Goal: Transaction & Acquisition: Purchase product/service

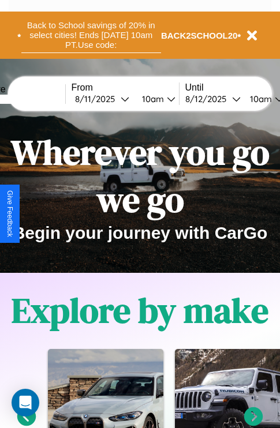
click at [91, 35] on button "Back to School savings of 20% in select cities! Ends 9/1 at 10am PT. Use code:" at bounding box center [91, 35] width 140 height 36
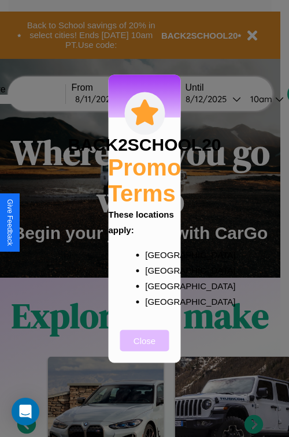
click at [144, 348] on button "Close" at bounding box center [144, 340] width 49 height 21
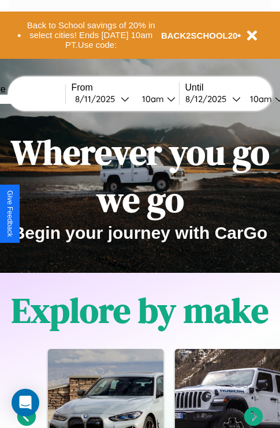
scroll to position [178, 0]
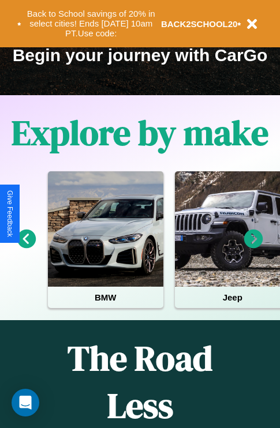
click at [26, 247] on icon at bounding box center [26, 239] width 19 height 19
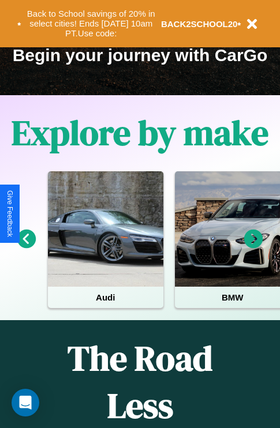
click at [26, 247] on icon at bounding box center [26, 239] width 19 height 19
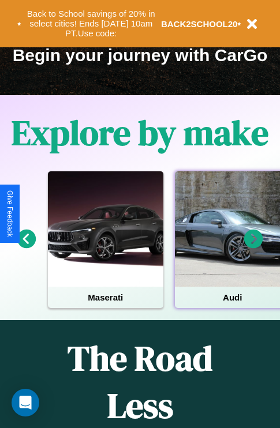
click at [231, 247] on div at bounding box center [232, 228] width 115 height 115
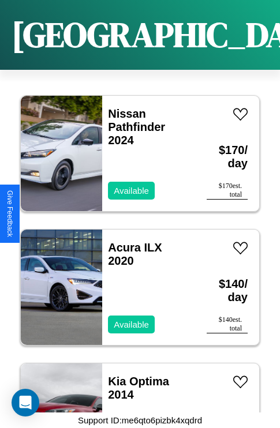
scroll to position [17049, 0]
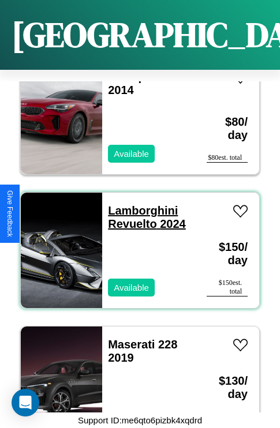
click at [139, 204] on link "Lamborghini Revuelto 2024" at bounding box center [147, 217] width 78 height 26
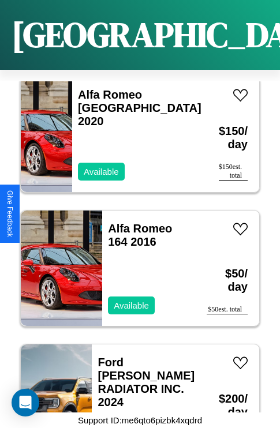
scroll to position [7676, 0]
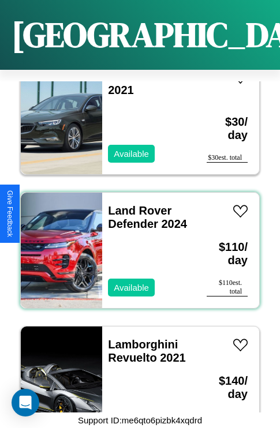
click at [136, 244] on div "Land Rover Defender 2024 Available" at bounding box center [148, 250] width 93 height 115
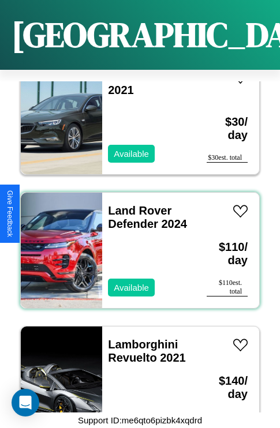
click at [136, 244] on div "Land Rover Defender 2024 Available" at bounding box center [148, 250] width 93 height 115
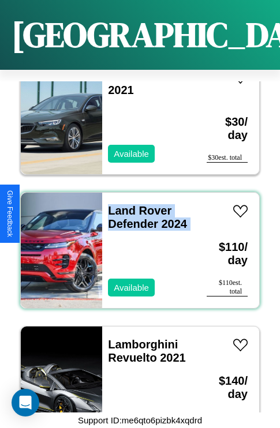
click at [136, 244] on div "Land Rover Defender 2024 Available" at bounding box center [148, 250] width 93 height 115
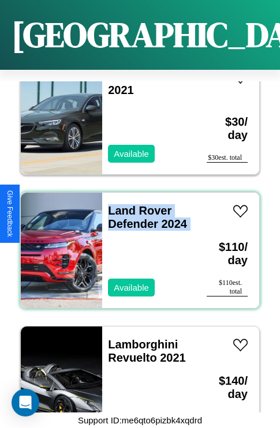
click at [136, 244] on div "Land Rover Defender 2024 Available" at bounding box center [148, 250] width 93 height 115
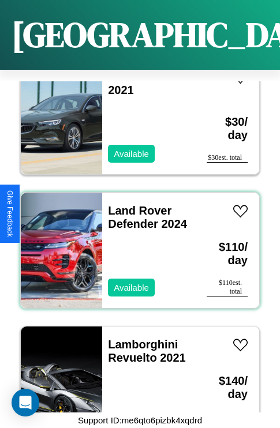
click at [136, 244] on div "Land Rover Defender 2024 Available" at bounding box center [148, 250] width 93 height 115
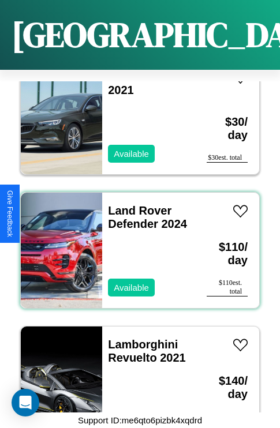
click at [136, 244] on div "Land Rover Defender 2024 Available" at bounding box center [148, 250] width 93 height 115
click at [136, 204] on link "Land Rover Defender 2024" at bounding box center [147, 217] width 79 height 26
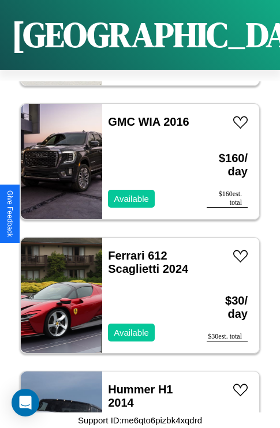
scroll to position [20397, 0]
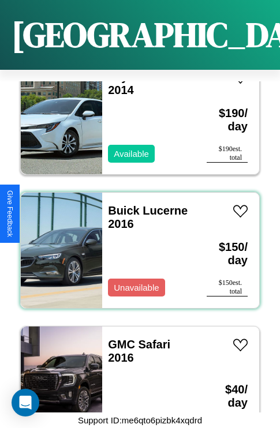
click at [136, 244] on div "Buick Lucerne 2016 Unavailable" at bounding box center [148, 250] width 93 height 115
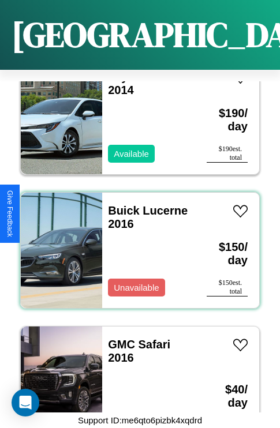
click at [136, 244] on div "Buick Lucerne 2016 Unavailable" at bounding box center [148, 250] width 93 height 115
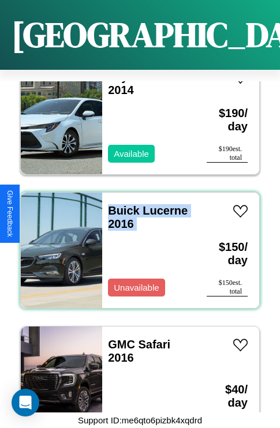
click at [136, 244] on div "Buick Lucerne 2016 Unavailable" at bounding box center [148, 250] width 93 height 115
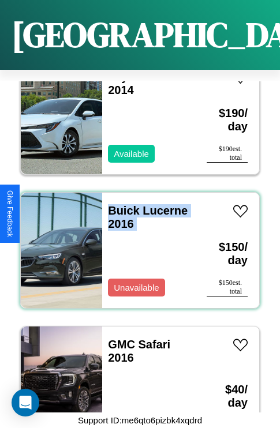
click at [136, 244] on div "Buick Lucerne 2016 Unavailable" at bounding box center [148, 250] width 93 height 115
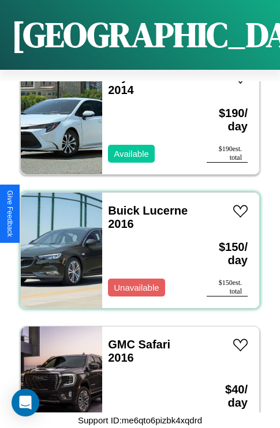
click at [136, 244] on div "Buick Lucerne 2016 Unavailable" at bounding box center [148, 250] width 93 height 115
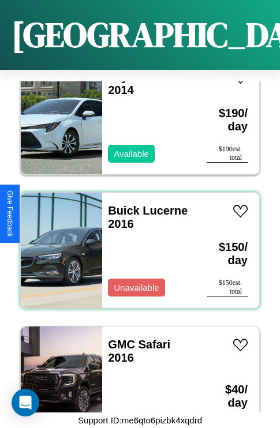
click at [136, 244] on div "Buick Lucerne 2016 Unavailable" at bounding box center [148, 250] width 93 height 115
click at [120, 204] on link "Buick Lucerne 2016" at bounding box center [148, 217] width 80 height 26
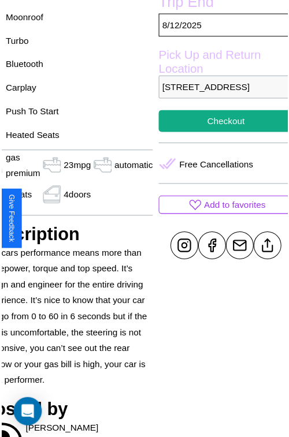
scroll to position [317, 62]
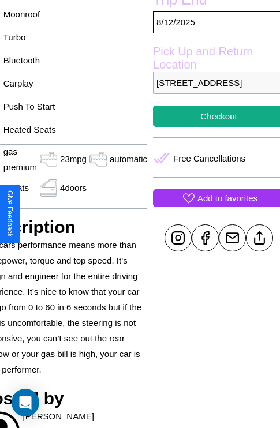
click at [214, 206] on p "Add to favorites" at bounding box center [227, 198] width 60 height 16
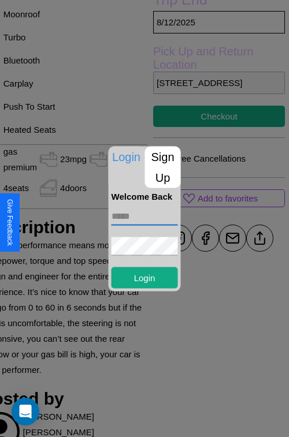
click at [144, 216] on input "text" at bounding box center [144, 216] width 66 height 18
type input "**********"
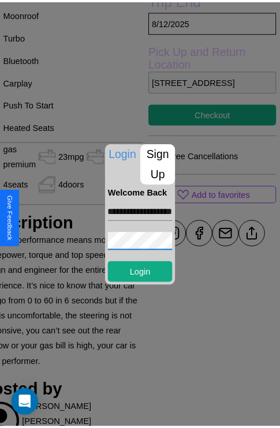
scroll to position [0, 0]
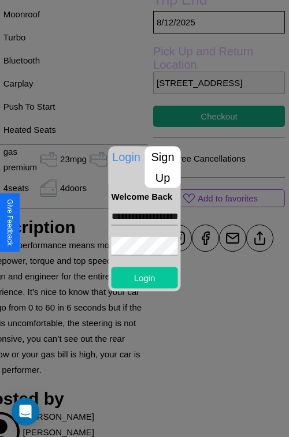
click at [144, 277] on button "Login" at bounding box center [144, 277] width 66 height 21
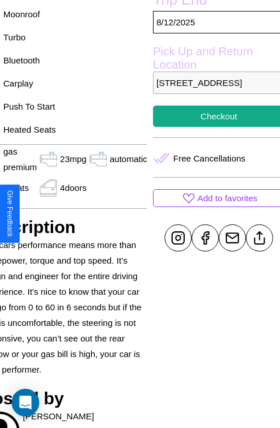
scroll to position [317, 62]
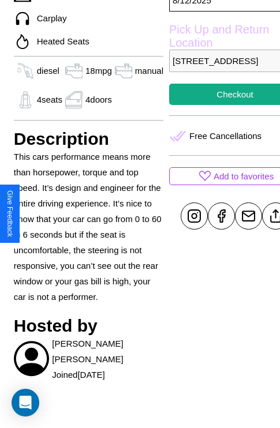
scroll to position [386, 30]
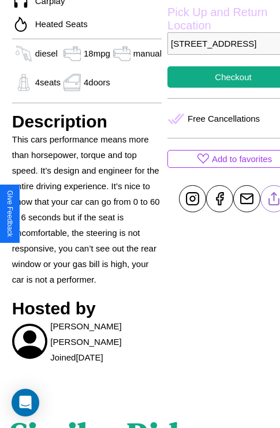
click at [274, 201] on line at bounding box center [274, 197] width 0 height 8
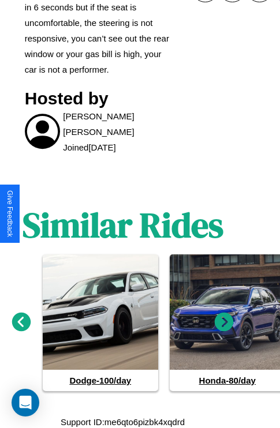
scroll to position [597, 17]
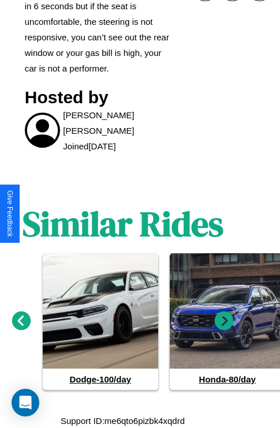
click at [21, 321] on icon at bounding box center [21, 320] width 19 height 19
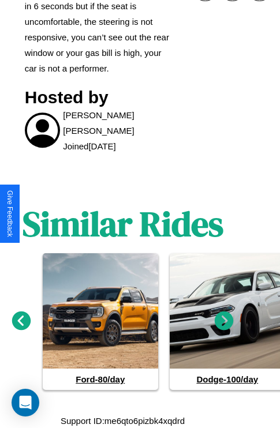
click at [224, 321] on icon at bounding box center [224, 320] width 19 height 19
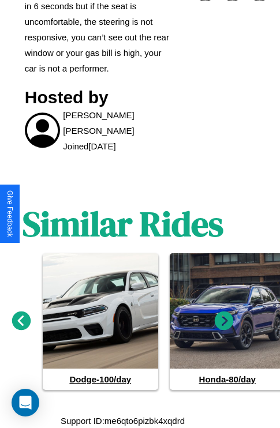
click at [224, 321] on icon at bounding box center [224, 320] width 19 height 19
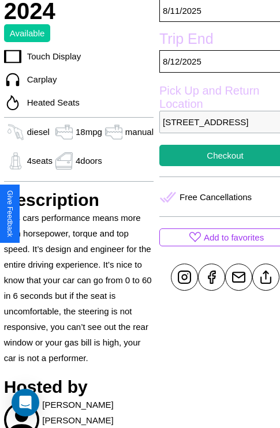
scroll to position [264, 42]
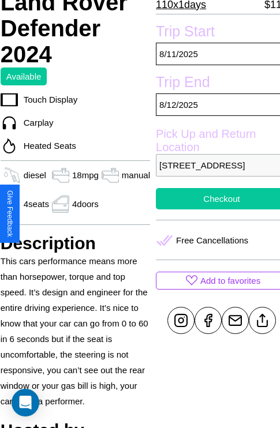
click at [214, 210] on button "Checkout" at bounding box center [222, 198] width 132 height 21
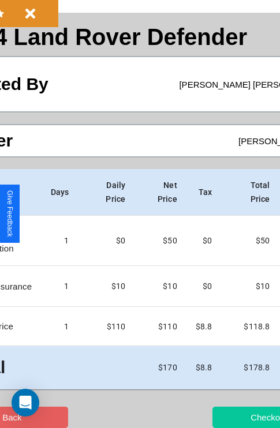
click at [223, 417] on button "Checkout" at bounding box center [268, 417] width 113 height 21
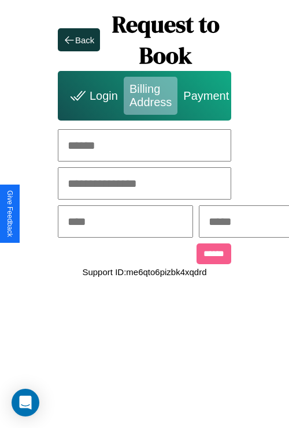
click at [144, 145] on input "text" at bounding box center [144, 145] width 173 height 32
type input "**********"
click at [144, 223] on input "text" at bounding box center [125, 221] width 135 height 32
type input "********"
click at [262, 223] on input "text" at bounding box center [266, 221] width 135 height 32
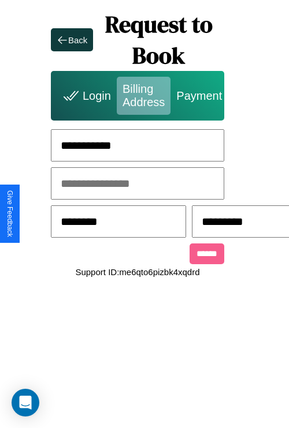
scroll to position [0, 298]
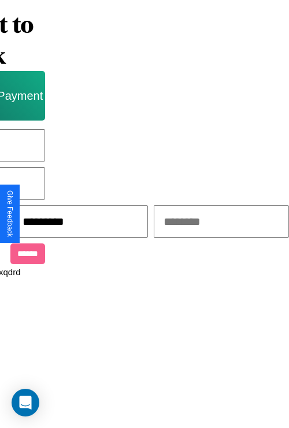
type input "*********"
click at [202, 223] on input "text" at bounding box center [221, 221] width 135 height 32
type input "*****"
click at [17, 256] on input "******" at bounding box center [27, 254] width 35 height 21
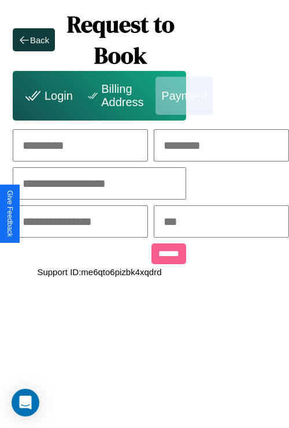
click at [55, 145] on input "text" at bounding box center [80, 145] width 135 height 32
type input "*****"
click at [225, 145] on input "text" at bounding box center [221, 145] width 135 height 32
type input "****"
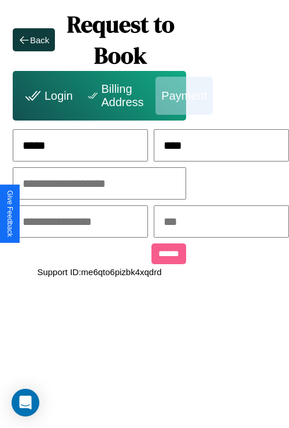
click at [78, 184] on input "text" at bounding box center [99, 183] width 173 height 32
type input "**********"
click at [78, 223] on input "text" at bounding box center [80, 221] width 135 height 32
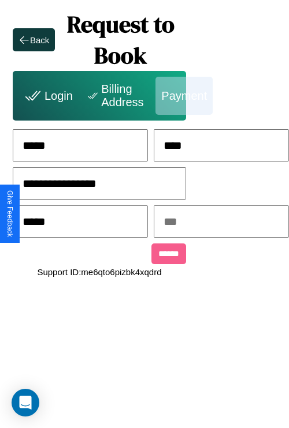
type input "*****"
click at [225, 223] on input "text" at bounding box center [221, 221] width 135 height 32
type input "***"
click at [151, 256] on input "******" at bounding box center [168, 254] width 35 height 21
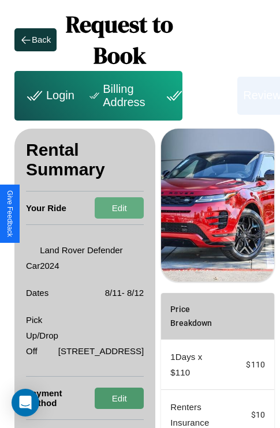
scroll to position [22, 42]
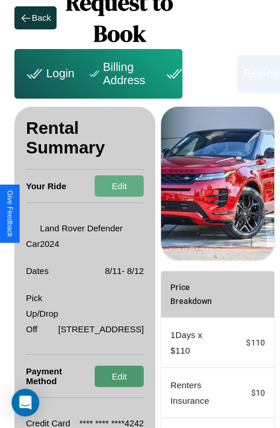
click at [95, 387] on button "Edit" at bounding box center [119, 376] width 49 height 21
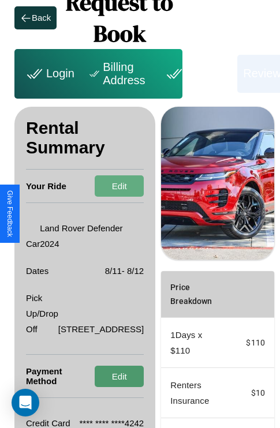
click at [95, 387] on button "Edit" at bounding box center [119, 376] width 49 height 21
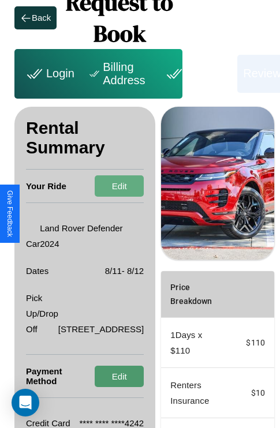
click at [95, 387] on button "Edit" at bounding box center [119, 376] width 49 height 21
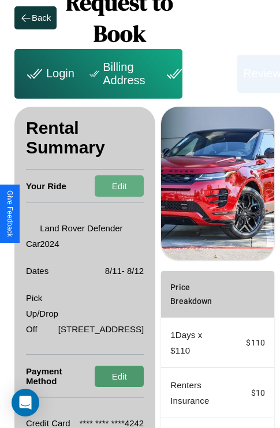
click at [95, 387] on button "Edit" at bounding box center [119, 376] width 49 height 21
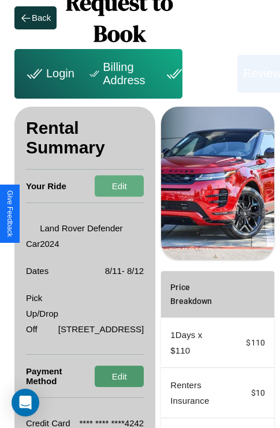
click at [95, 387] on button "Edit" at bounding box center [119, 376] width 49 height 21
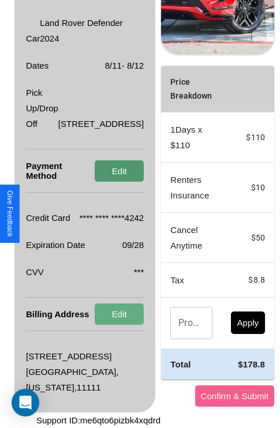
scroll to position [294, 42]
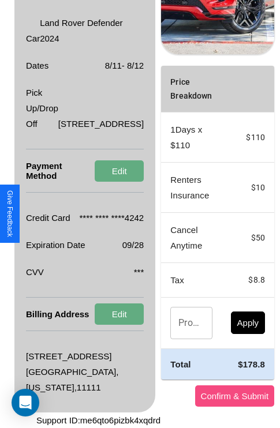
click at [201, 396] on button "Confirm & Submit" at bounding box center [235, 396] width 80 height 21
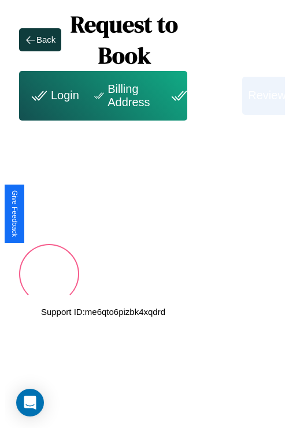
scroll to position [0, 42]
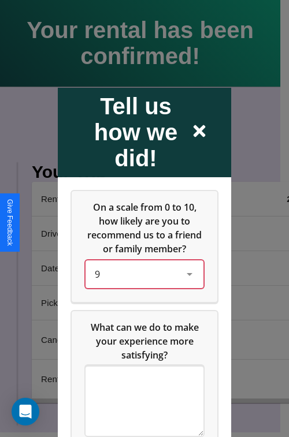
click at [141, 281] on div "9" at bounding box center [135, 274] width 81 height 14
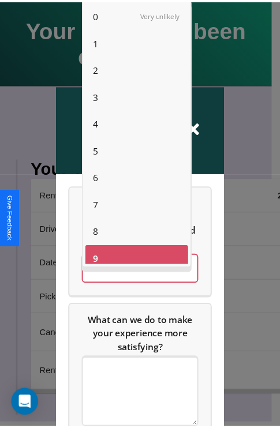
scroll to position [8, 0]
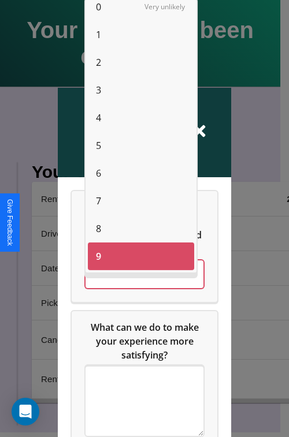
click at [98, 90] on span "3" at bounding box center [98, 90] width 5 height 14
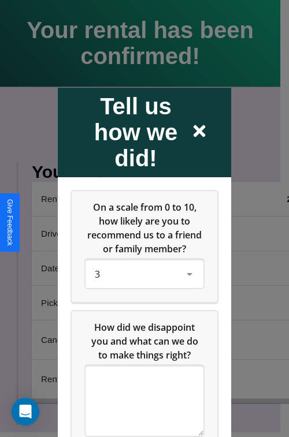
click at [199, 132] on icon at bounding box center [199, 131] width 12 height 12
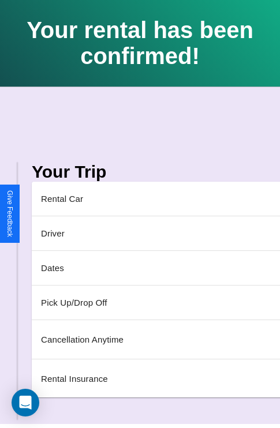
scroll to position [0, 136]
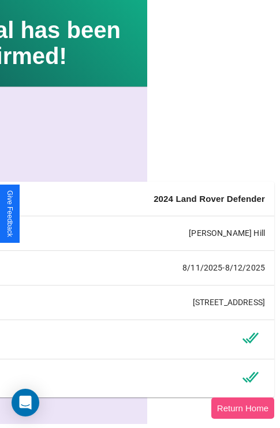
click at [248, 413] on button "Return Home" at bounding box center [242, 408] width 63 height 21
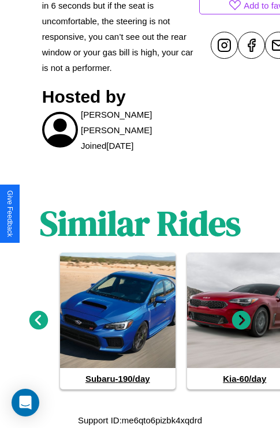
scroll to position [619, 0]
click at [241, 321] on icon at bounding box center [241, 320] width 19 height 19
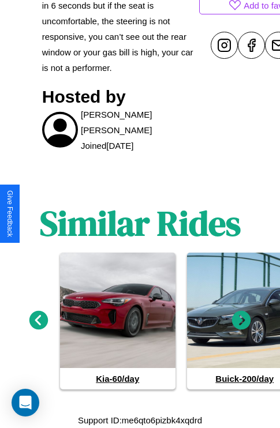
click at [241, 321] on icon at bounding box center [241, 320] width 19 height 19
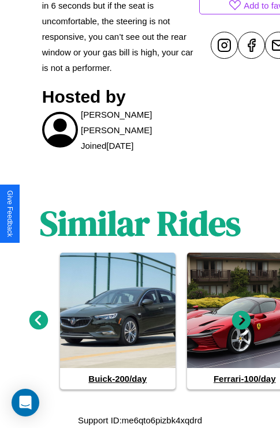
click at [38, 321] on icon at bounding box center [38, 320] width 19 height 19
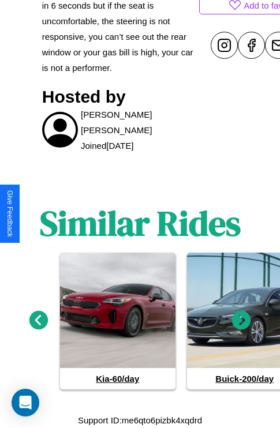
click at [241, 321] on icon at bounding box center [241, 320] width 19 height 19
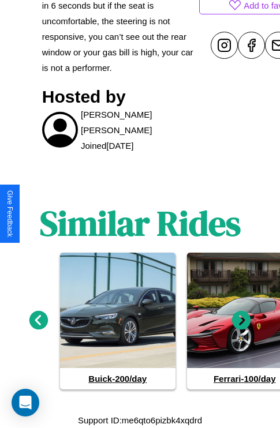
click at [38, 321] on icon at bounding box center [38, 320] width 19 height 19
